Goal: Task Accomplishment & Management: Manage account settings

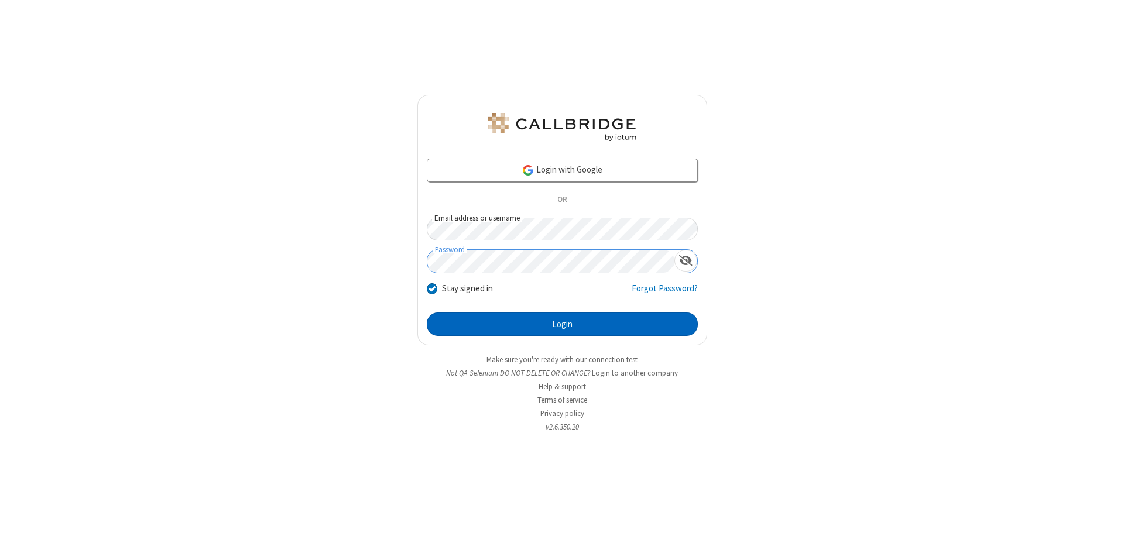
click at [562, 324] on button "Login" at bounding box center [562, 324] width 271 height 23
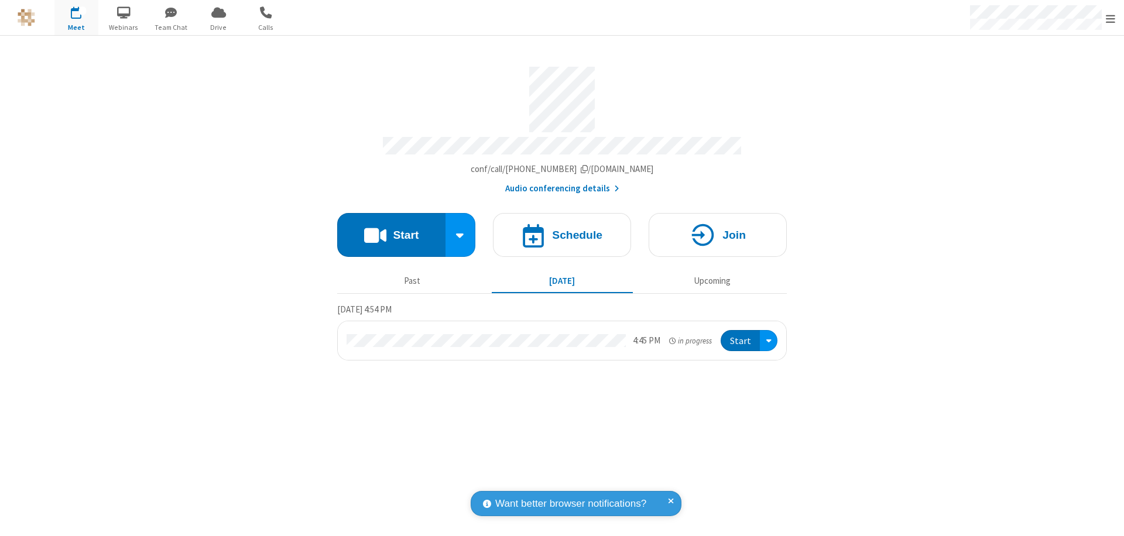
click at [1110, 18] on span "Open menu" at bounding box center [1109, 19] width 9 height 12
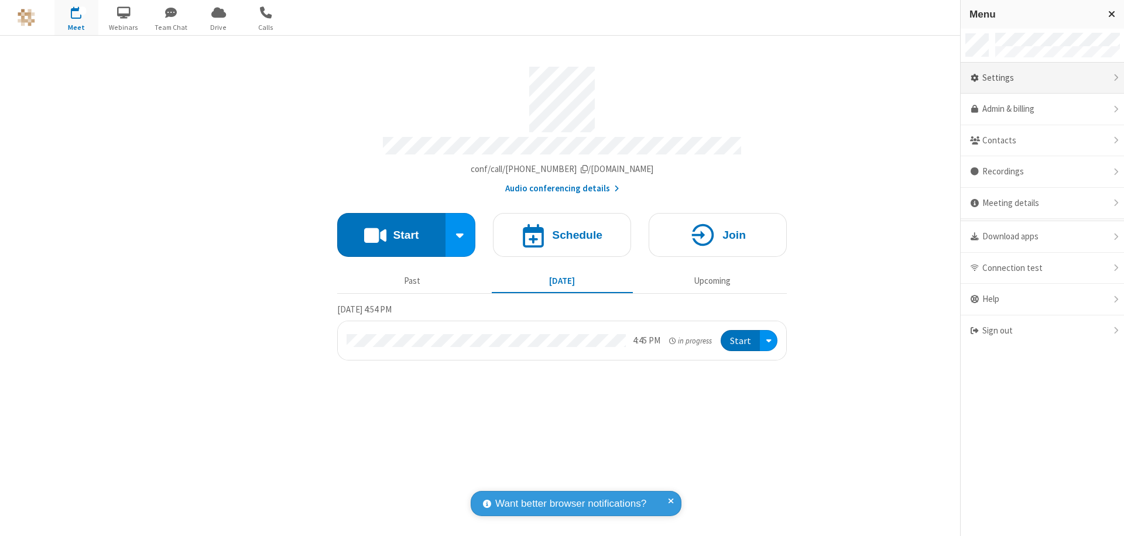
click at [1042, 78] on div "Settings" at bounding box center [1041, 79] width 163 height 32
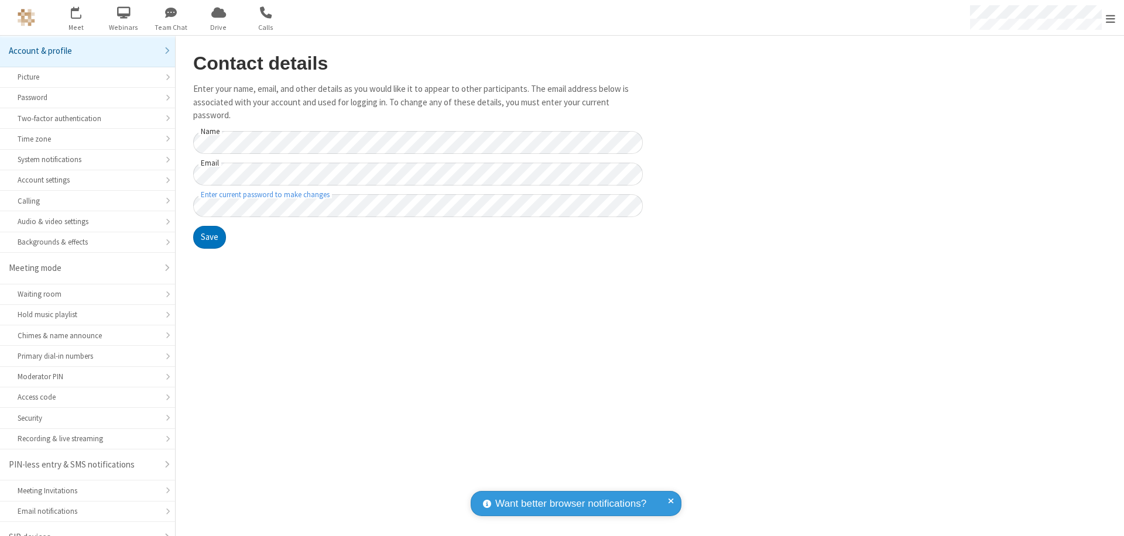
scroll to position [16, 0]
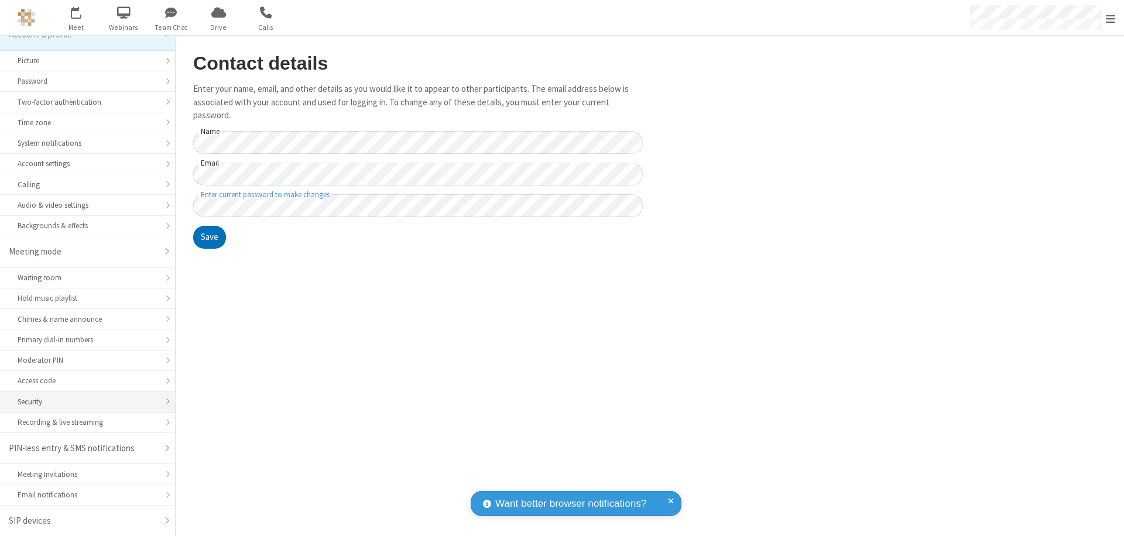
click at [83, 401] on div "Security" at bounding box center [88, 401] width 140 height 11
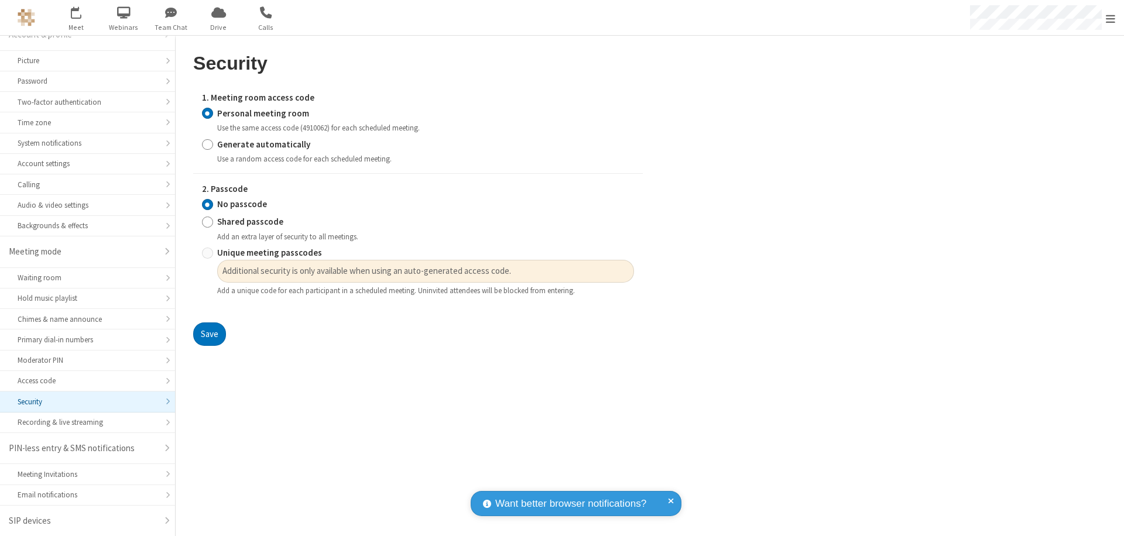
click at [207, 144] on input "Generate automatically" at bounding box center [207, 144] width 11 height 12
radio input "true"
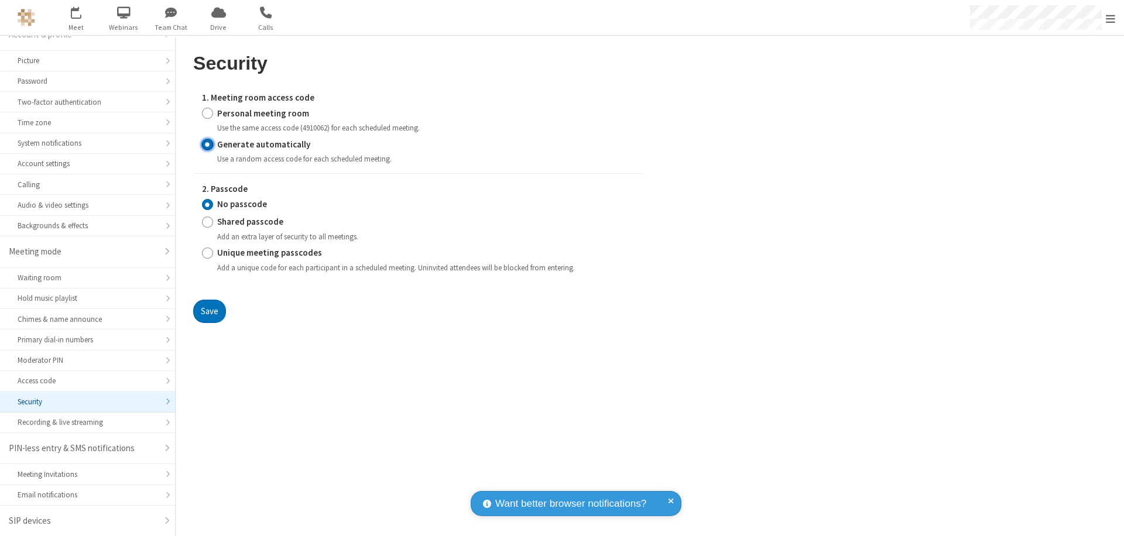
click at [207, 253] on input "Unique meeting passcodes" at bounding box center [207, 253] width 11 height 12
radio input "true"
click at [209, 311] on button "Save" at bounding box center [209, 311] width 33 height 23
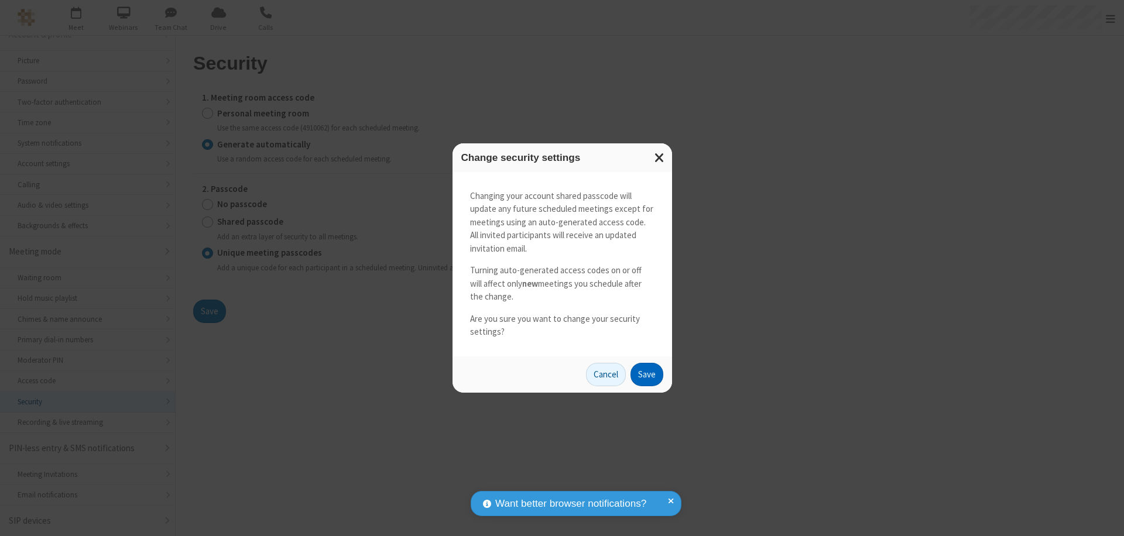
click at [646, 374] on button "Save" at bounding box center [646, 374] width 33 height 23
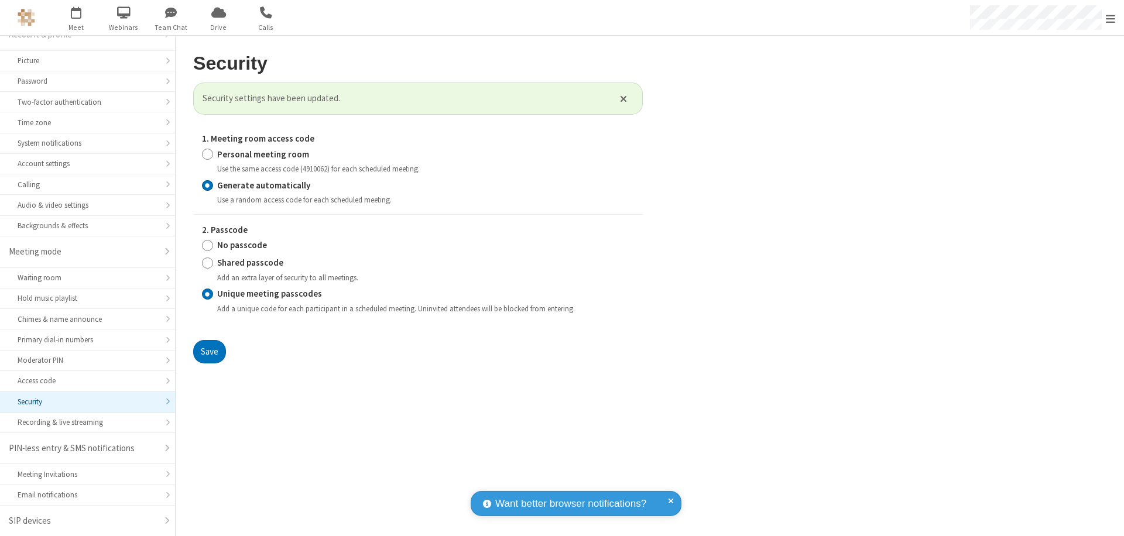
click at [1110, 18] on span "Open menu" at bounding box center [1109, 19] width 9 height 12
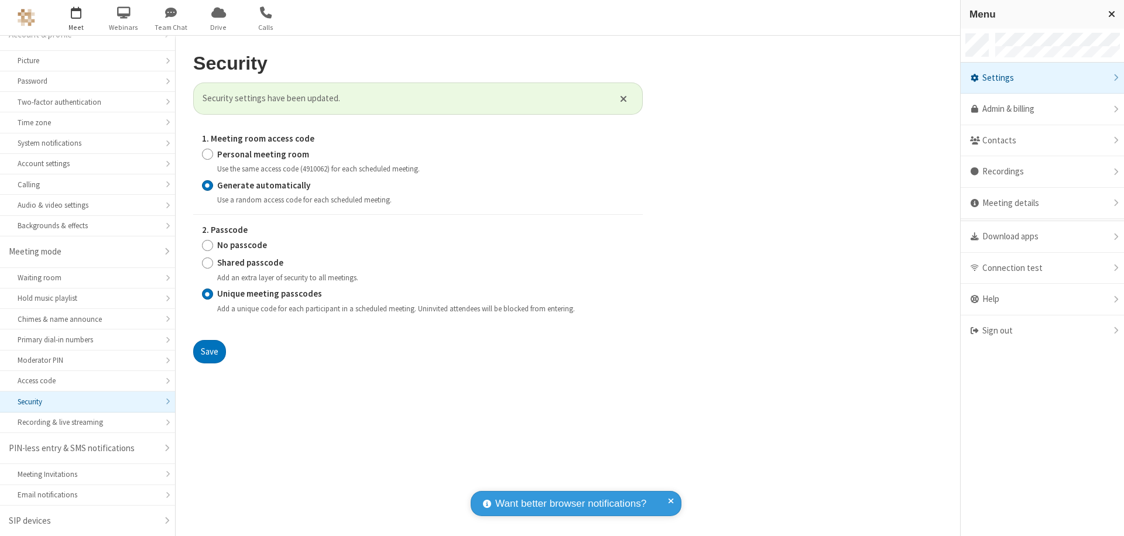
click at [76, 18] on span "button" at bounding box center [76, 12] width 44 height 20
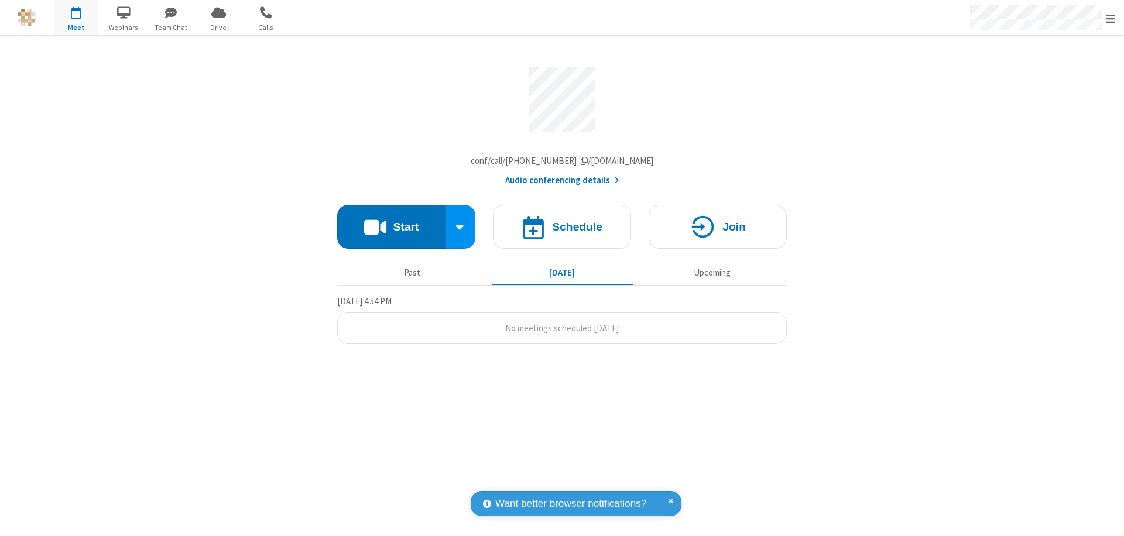
click at [562, 229] on h4 "Schedule" at bounding box center [577, 226] width 50 height 11
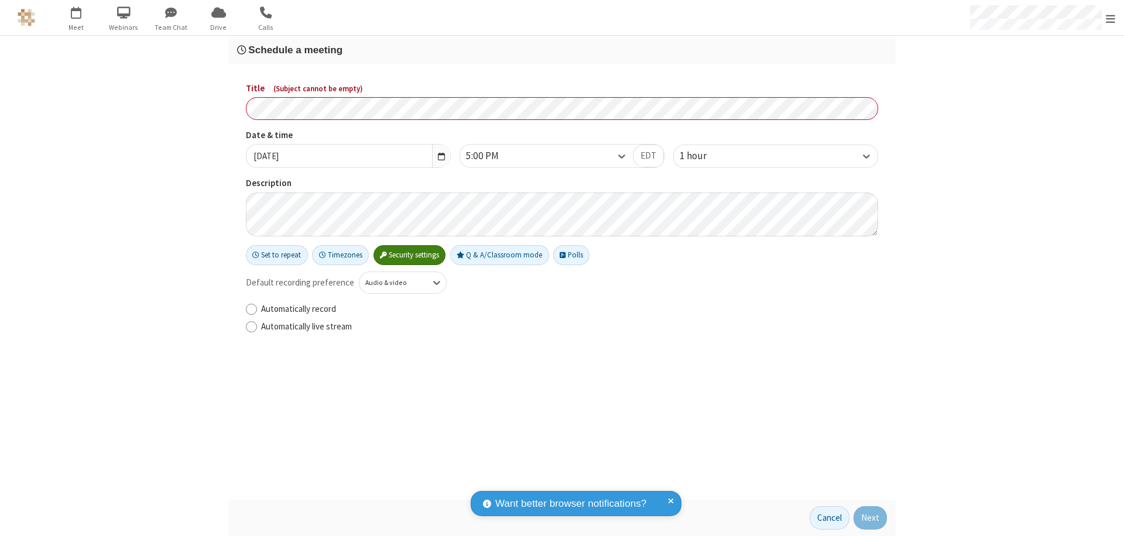
click at [562, 50] on h3 "Schedule a meeting" at bounding box center [562, 49] width 650 height 11
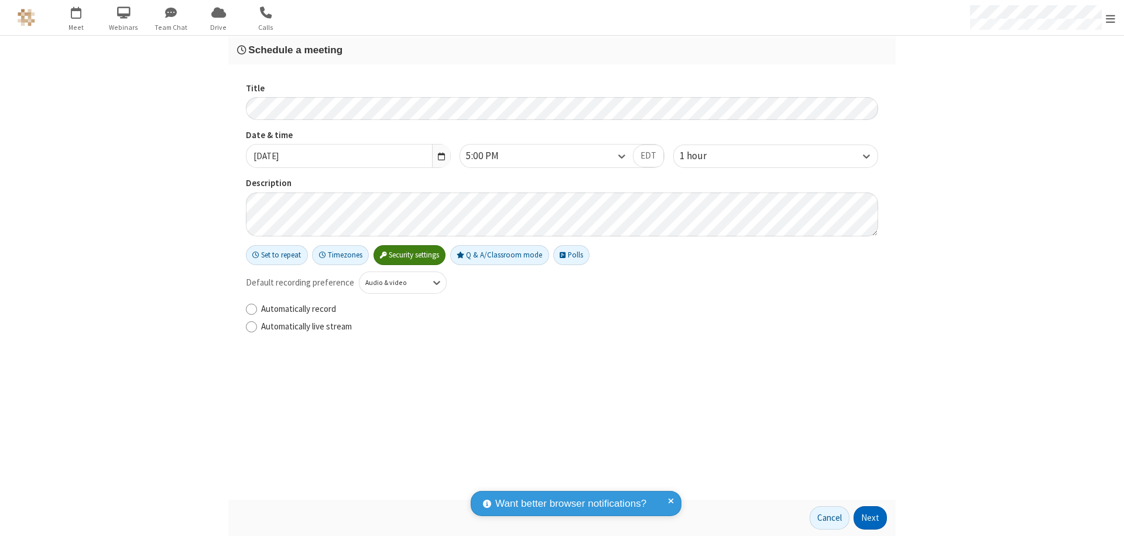
click at [870, 518] on button "Next" at bounding box center [869, 517] width 33 height 23
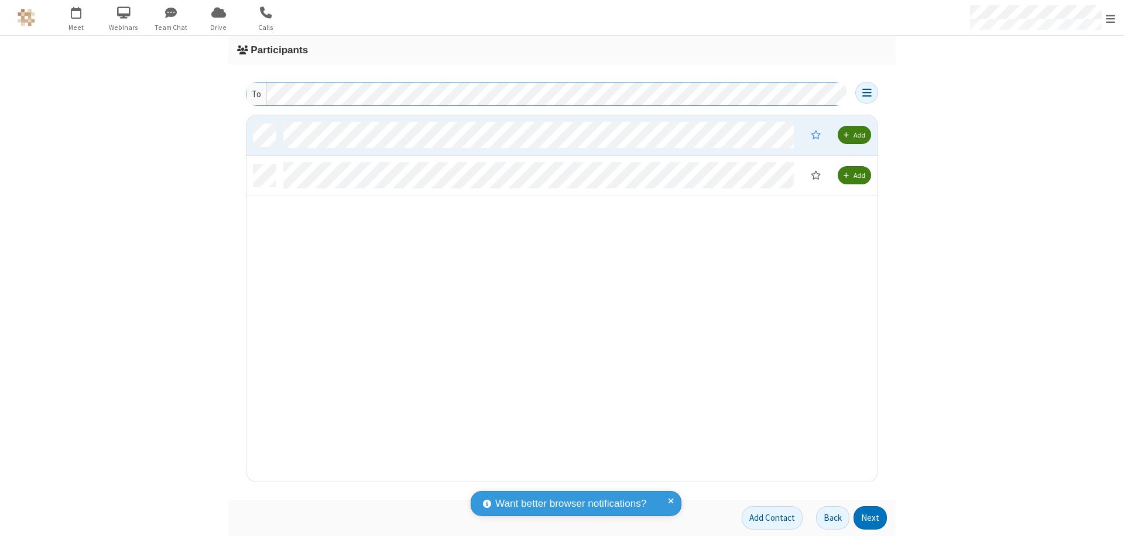
scroll to position [358, 622]
click at [870, 518] on button "Next" at bounding box center [869, 517] width 33 height 23
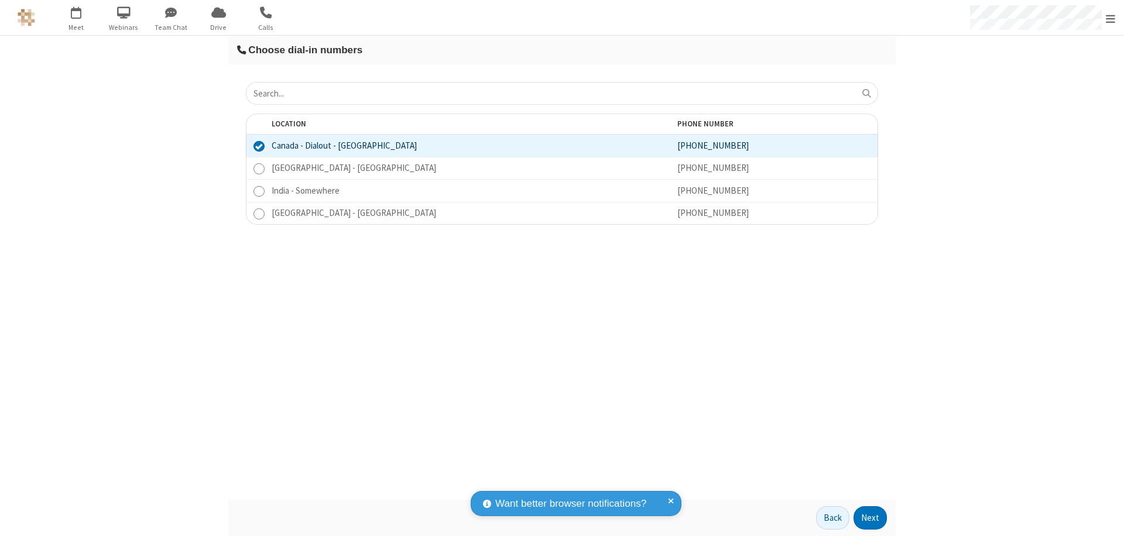
click at [870, 518] on button "Next" at bounding box center [869, 517] width 33 height 23
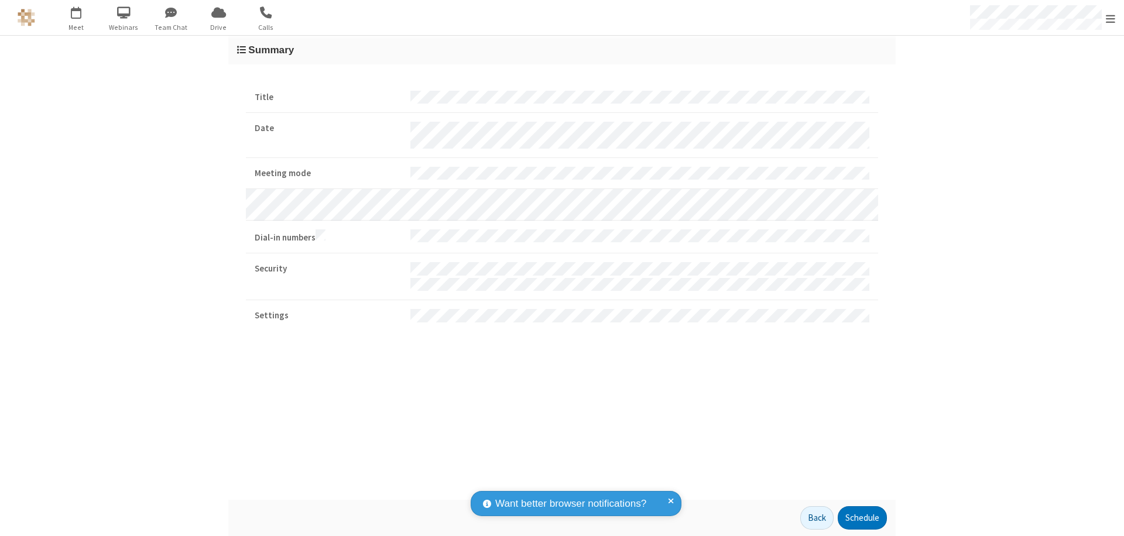
click at [1110, 18] on span "Open menu" at bounding box center [1109, 19] width 9 height 12
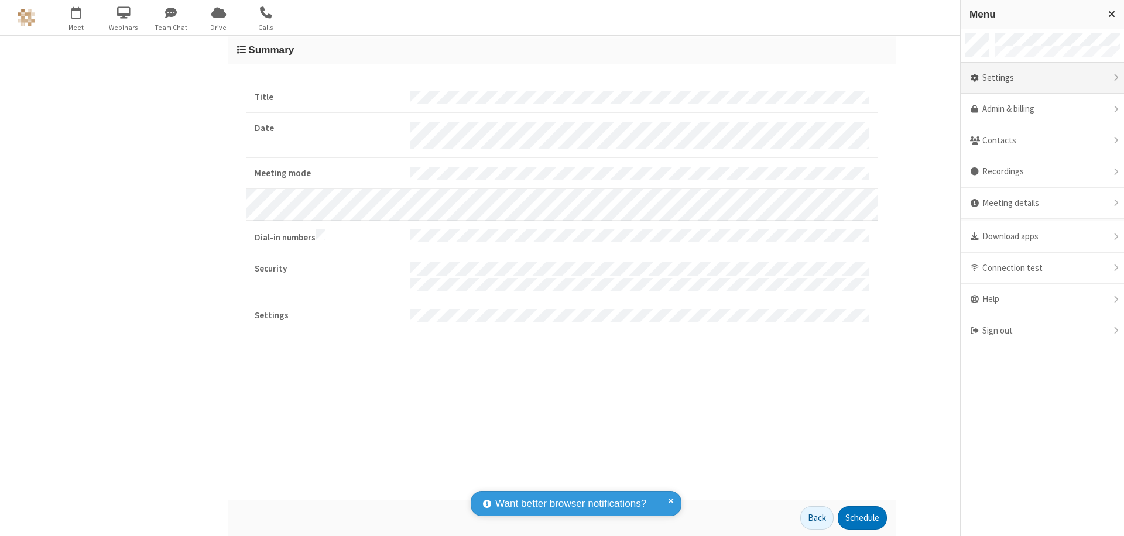
click at [1042, 78] on div "Settings" at bounding box center [1041, 79] width 163 height 32
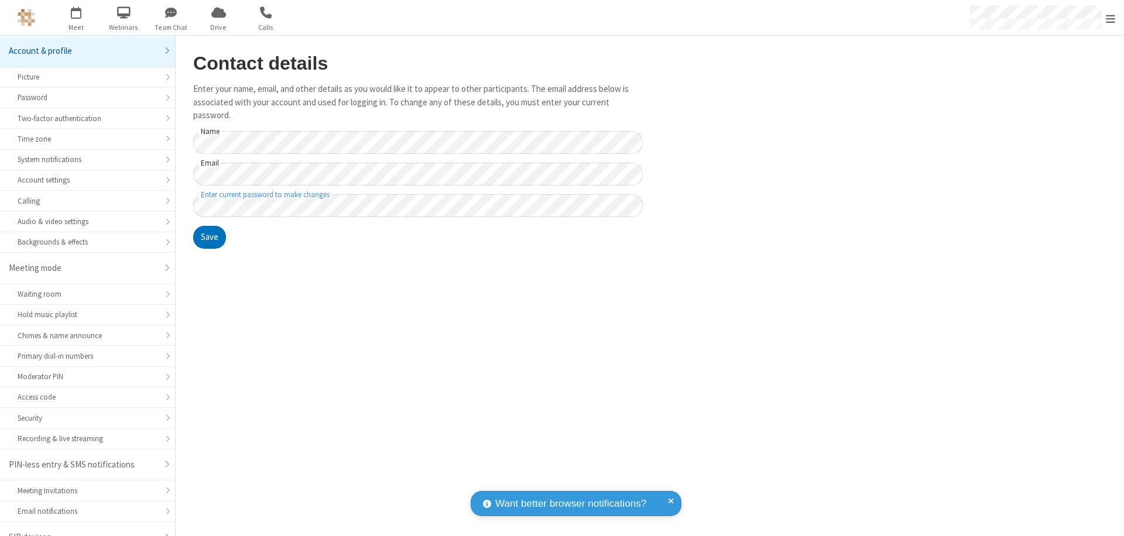
scroll to position [16, 0]
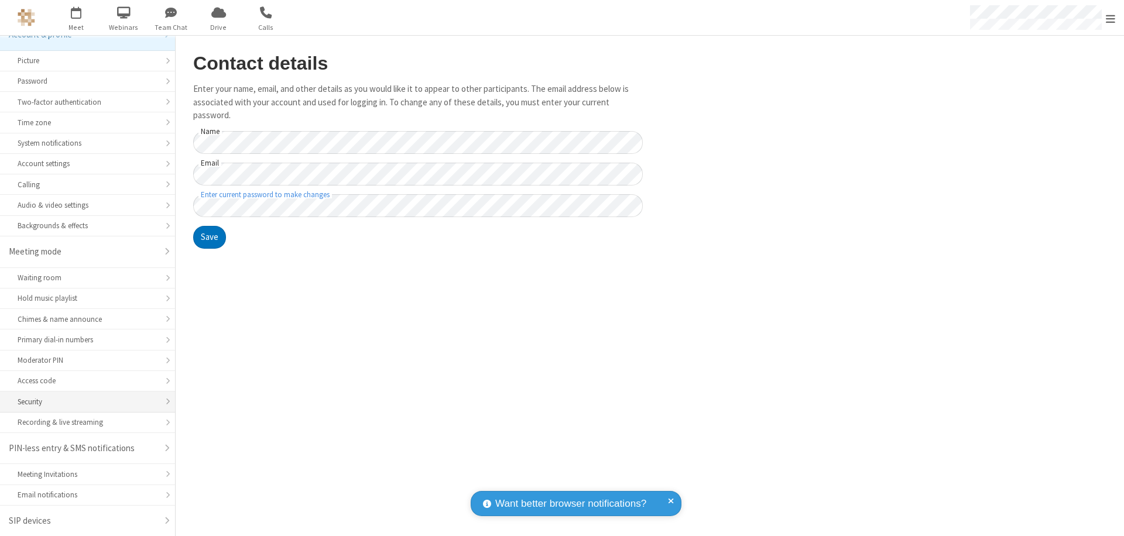
click at [83, 401] on div "Security" at bounding box center [88, 401] width 140 height 11
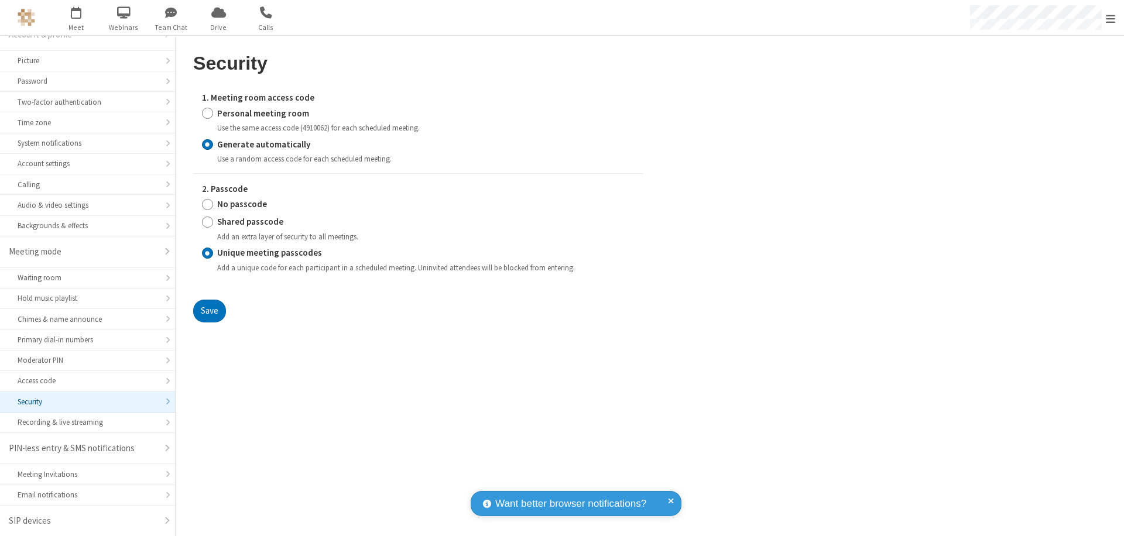
click at [207, 113] on input "Personal meeting room" at bounding box center [207, 113] width 11 height 12
radio input "true"
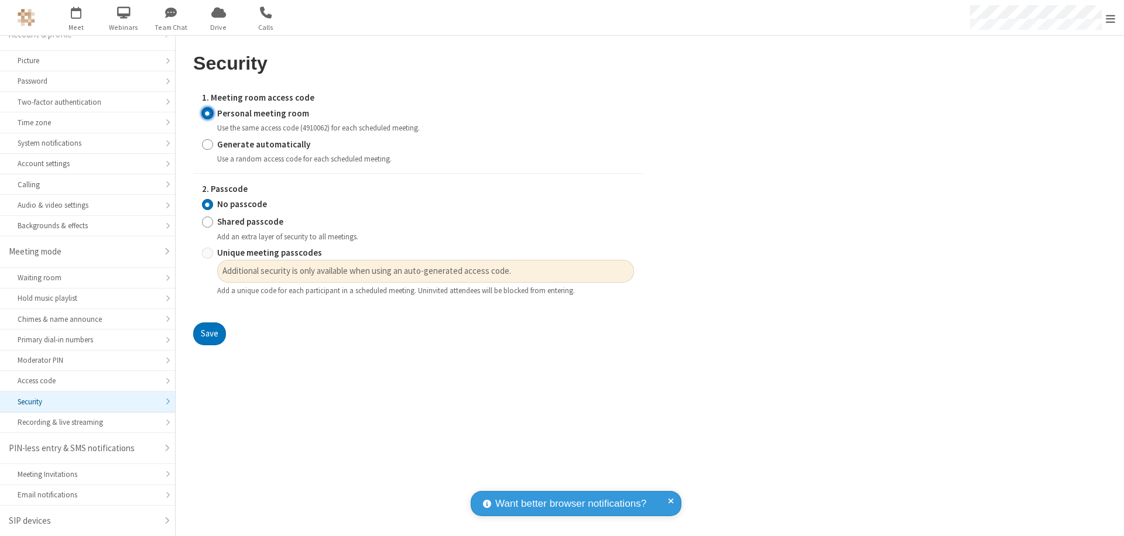
click at [207, 204] on input "No passcode" at bounding box center [207, 204] width 11 height 12
click at [209, 334] on button "Save" at bounding box center [209, 333] width 33 height 23
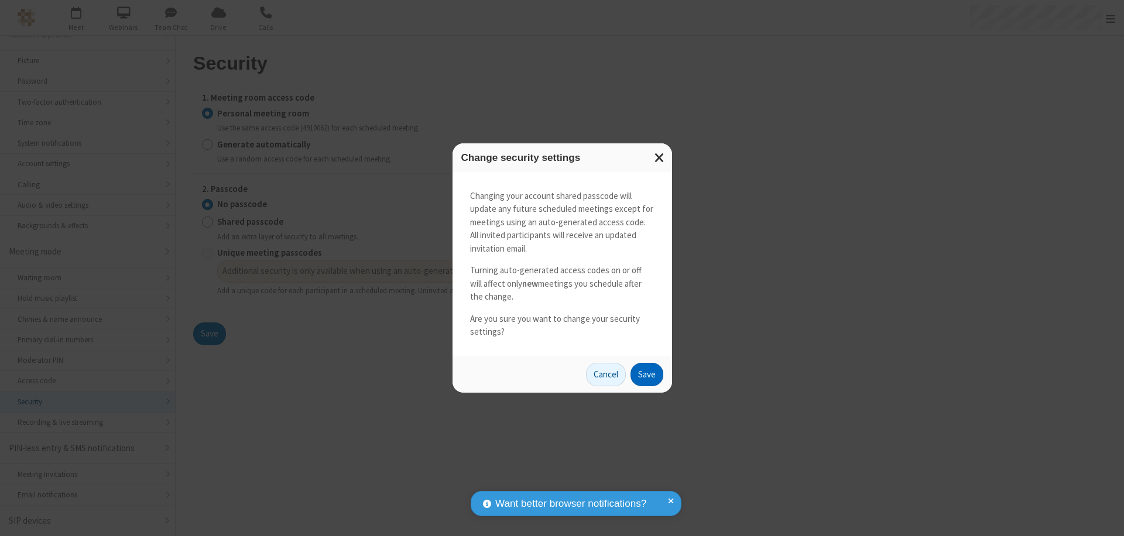
click at [646, 374] on button "Save" at bounding box center [646, 374] width 33 height 23
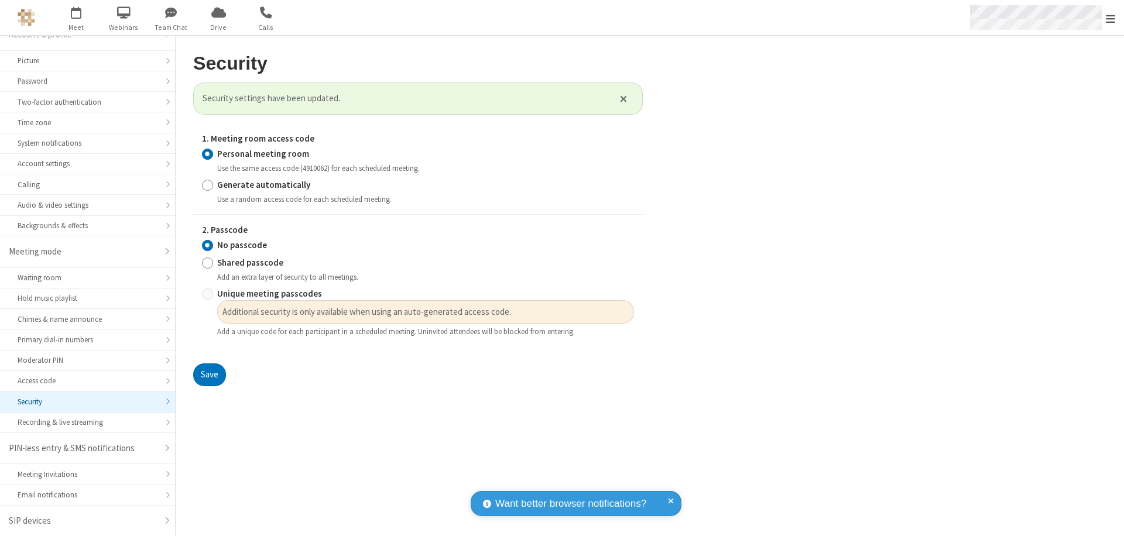
click at [1110, 18] on span "Open menu" at bounding box center [1109, 19] width 9 height 12
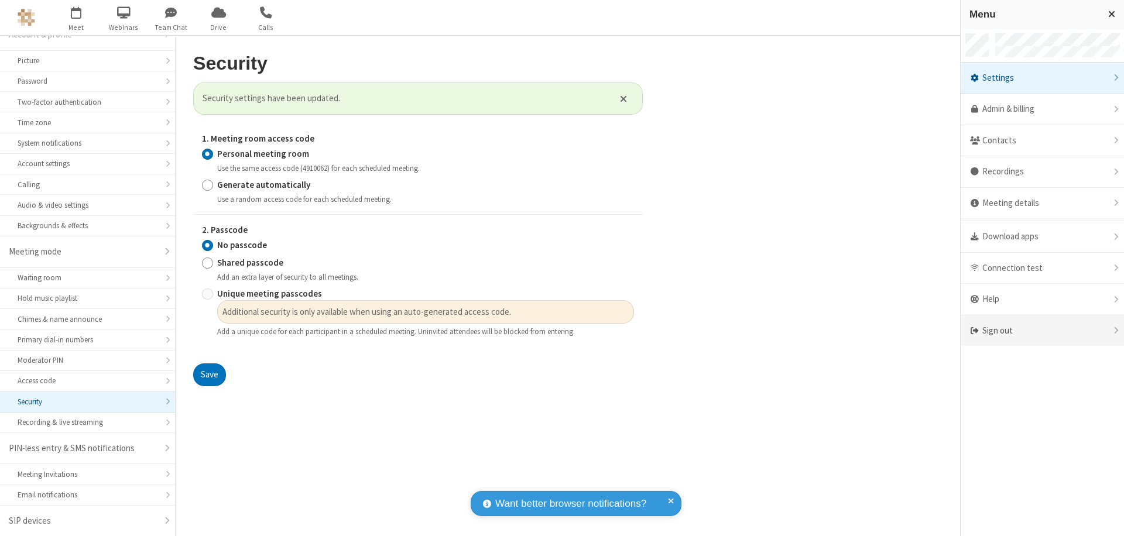
click at [1042, 331] on div "Sign out" at bounding box center [1041, 330] width 163 height 31
